Goal: Task Accomplishment & Management: Use online tool/utility

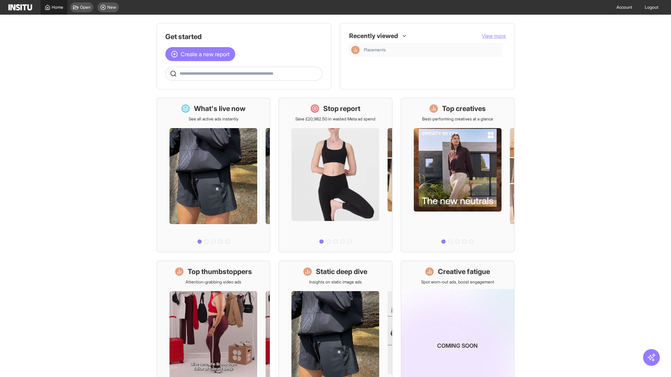
click at [54, 7] on span "Home" at bounding box center [58, 8] width 12 height 6
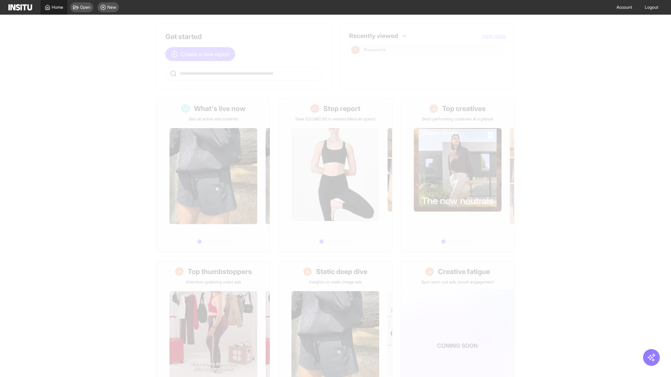
scroll to position [33, 0]
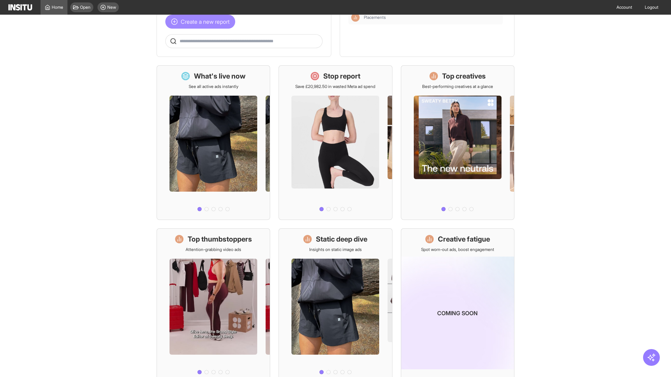
click at [202, 26] on span "Create a new report" at bounding box center [205, 21] width 49 height 8
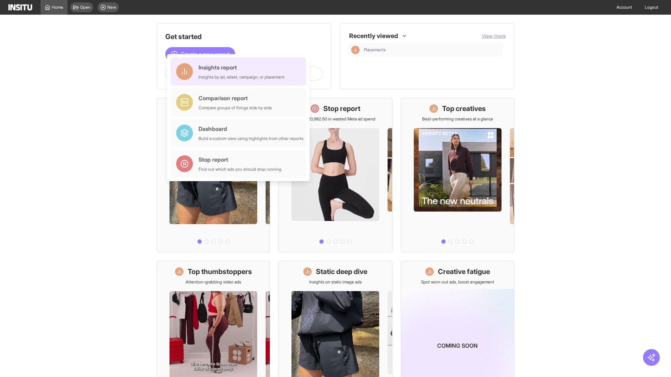
click at [240, 72] on div "Insights report Insights by ad, adset, campaign, or placement" at bounding box center [242, 71] width 86 height 17
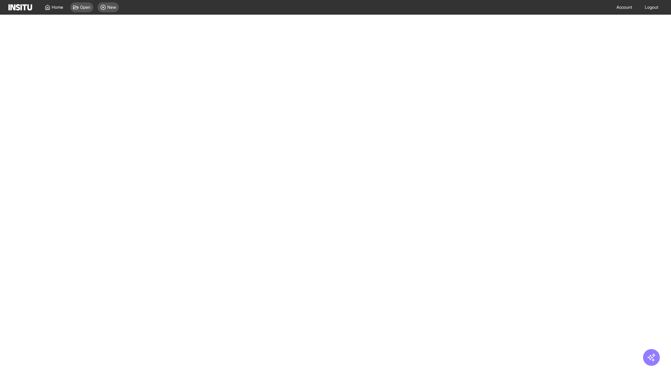
select select "**"
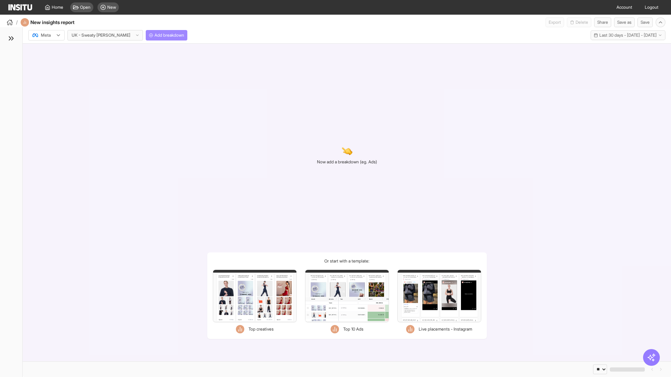
click at [154, 35] on span "Add breakdown" at bounding box center [169, 36] width 30 height 6
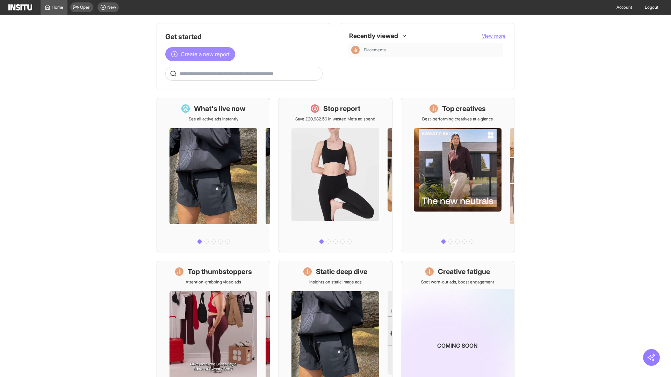
click at [202, 54] on span "Create a new report" at bounding box center [205, 54] width 49 height 8
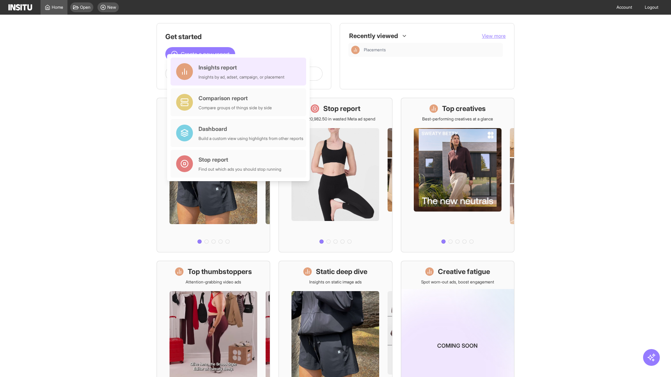
click at [240, 72] on div "Insights report Insights by ad, adset, campaign, or placement" at bounding box center [242, 71] width 86 height 17
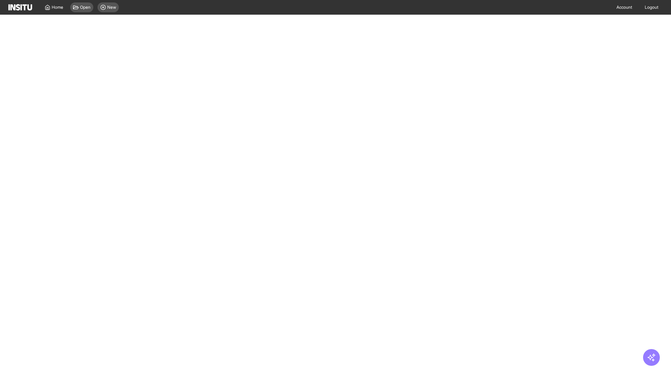
select select "**"
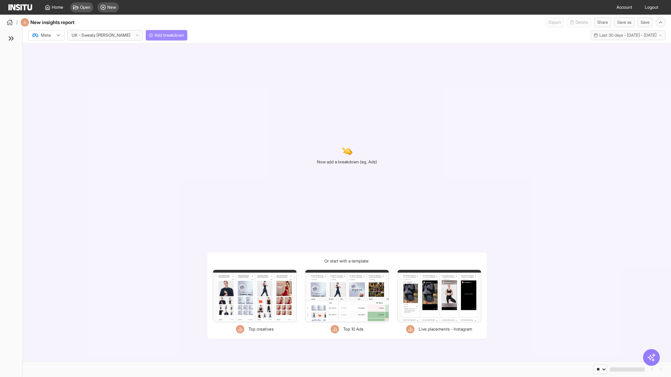
click at [154, 35] on span "Add breakdown" at bounding box center [169, 36] width 30 height 6
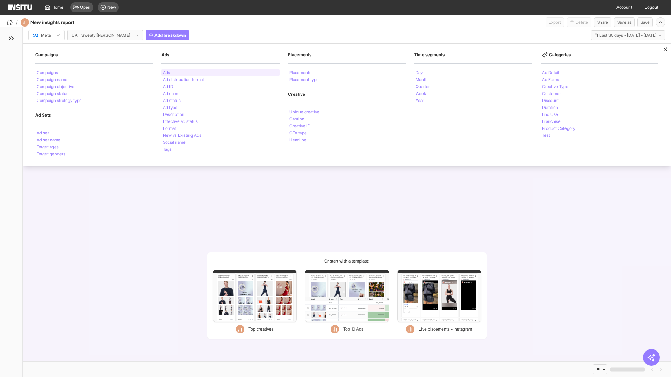
click at [166, 73] on li "Ads" at bounding box center [166, 73] width 7 height 4
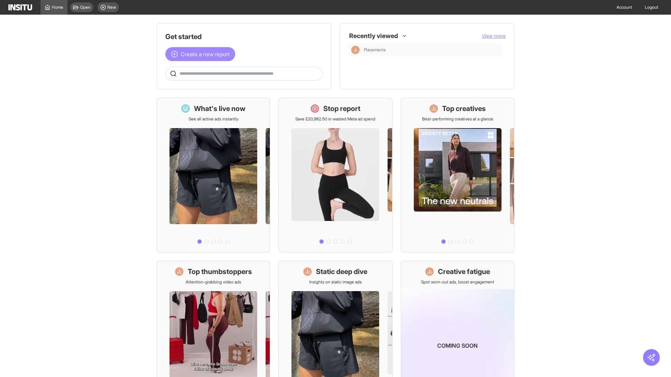
click at [202, 54] on span "Create a new report" at bounding box center [205, 54] width 49 height 8
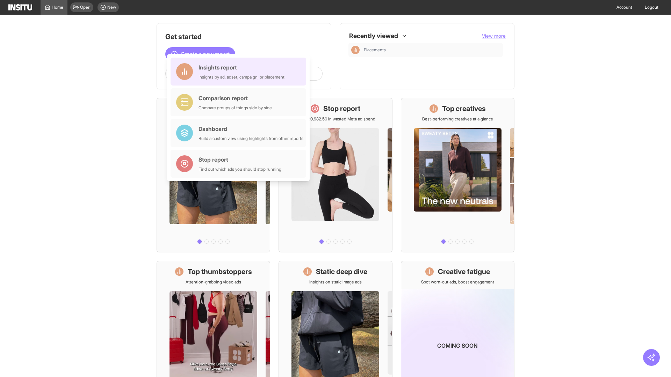
click at [240, 72] on div "Insights report Insights by ad, adset, campaign, or placement" at bounding box center [242, 71] width 86 height 17
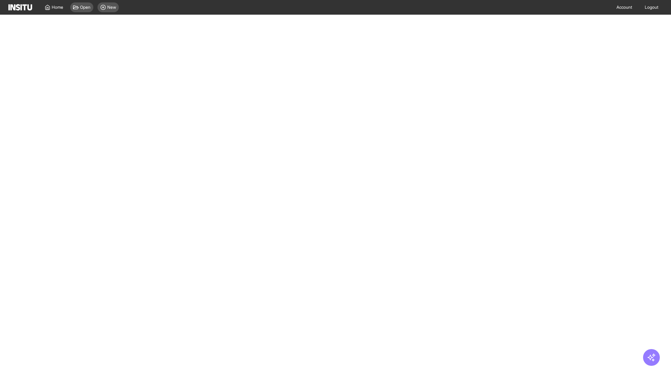
select select "**"
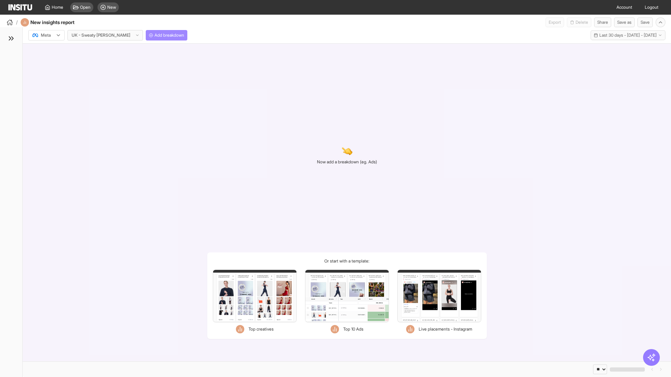
click at [154, 35] on span "Add breakdown" at bounding box center [169, 36] width 30 height 6
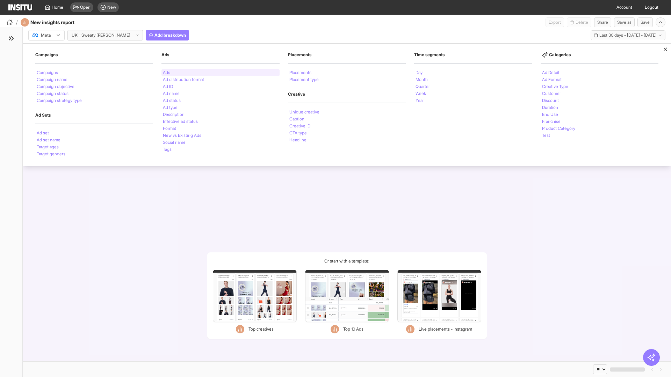
click at [166, 73] on li "Ads" at bounding box center [166, 73] width 7 height 4
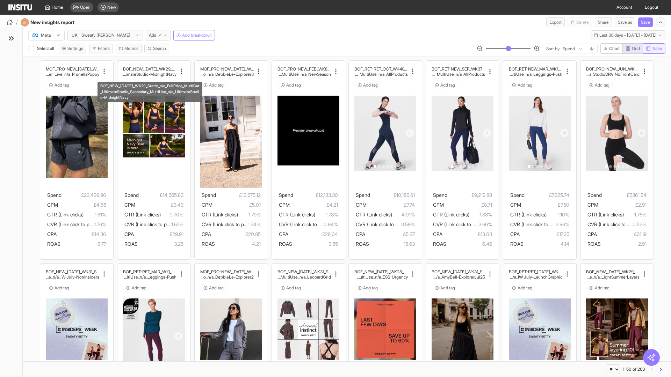
click at [654, 49] on span "Table" at bounding box center [657, 49] width 10 height 6
